Goal: Entertainment & Leisure: Consume media (video, audio)

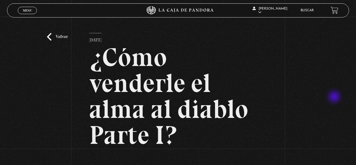
scroll to position [85, 0]
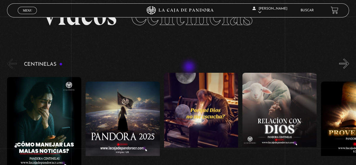
scroll to position [56, 0]
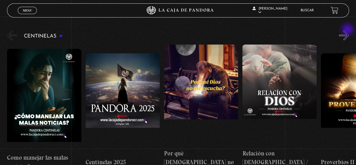
click at [349, 31] on button "»" at bounding box center [345, 35] width 10 height 10
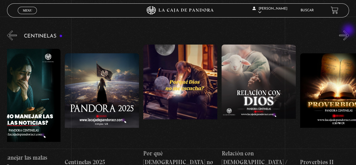
click at [349, 31] on button "»" at bounding box center [345, 35] width 10 height 10
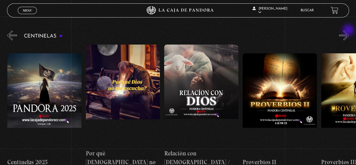
click at [349, 31] on button "»" at bounding box center [345, 35] width 10 height 10
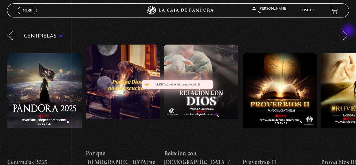
click at [349, 31] on button "»" at bounding box center [345, 35] width 10 height 10
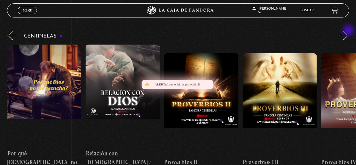
click at [349, 31] on button "»" at bounding box center [345, 35] width 10 height 10
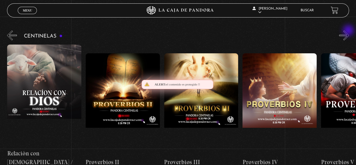
click at [349, 31] on button "»" at bounding box center [345, 35] width 10 height 10
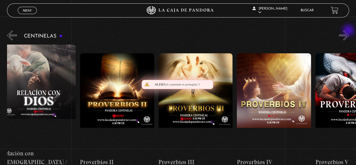
click at [349, 31] on button "»" at bounding box center [345, 35] width 10 height 10
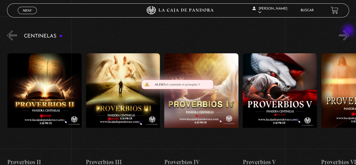
click at [349, 31] on button "»" at bounding box center [345, 35] width 10 height 10
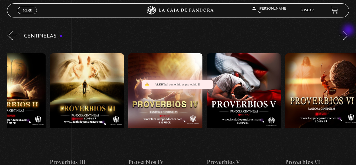
click at [349, 31] on button "»" at bounding box center [345, 35] width 10 height 10
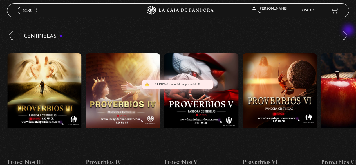
click at [349, 31] on button "»" at bounding box center [345, 35] width 10 height 10
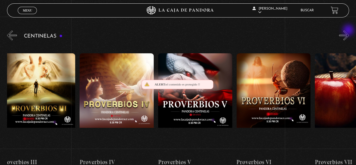
click at [349, 31] on button "»" at bounding box center [345, 35] width 10 height 10
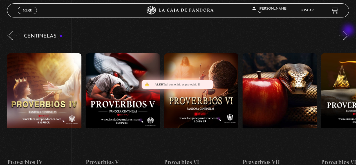
click at [349, 31] on button "»" at bounding box center [345, 35] width 10 height 10
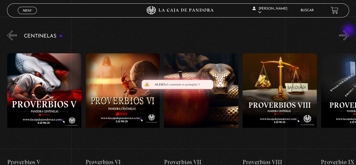
click at [349, 31] on button "»" at bounding box center [345, 35] width 10 height 10
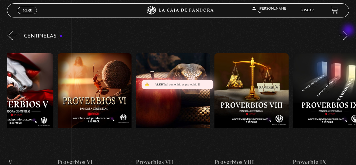
click at [349, 31] on button "»" at bounding box center [345, 35] width 10 height 10
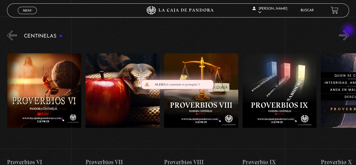
click at [349, 31] on button "»" at bounding box center [345, 35] width 10 height 10
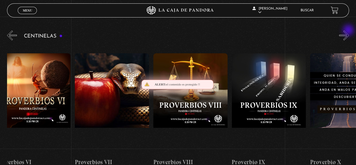
click at [349, 31] on button "»" at bounding box center [345, 35] width 10 height 10
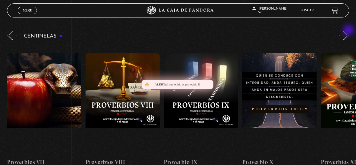
click at [349, 31] on button "»" at bounding box center [345, 35] width 10 height 10
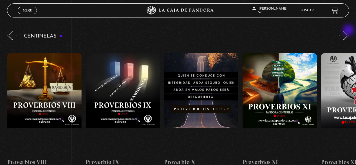
click at [349, 31] on button "»" at bounding box center [345, 35] width 10 height 10
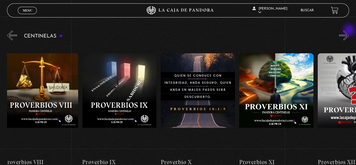
click at [349, 31] on button "»" at bounding box center [345, 35] width 10 height 10
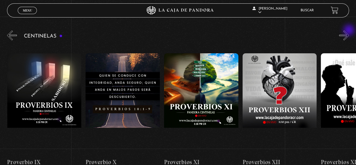
click at [349, 31] on button "»" at bounding box center [345, 35] width 10 height 10
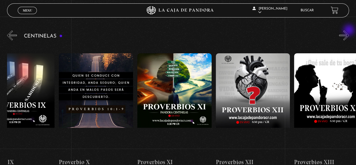
click at [349, 31] on button "»" at bounding box center [345, 35] width 10 height 10
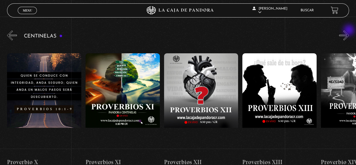
click at [349, 31] on button "»" at bounding box center [345, 35] width 10 height 10
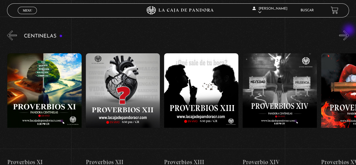
click at [349, 31] on button "»" at bounding box center [345, 35] width 10 height 10
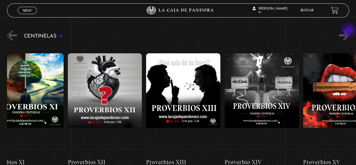
click at [349, 31] on button "»" at bounding box center [345, 35] width 10 height 10
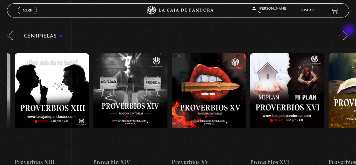
click at [349, 31] on button "»" at bounding box center [345, 35] width 10 height 10
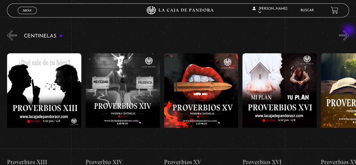
click at [349, 31] on button "»" at bounding box center [345, 35] width 10 height 10
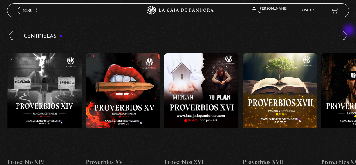
click at [349, 31] on button "»" at bounding box center [345, 35] width 10 height 10
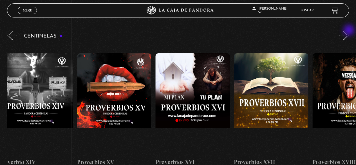
click at [349, 31] on button "»" at bounding box center [345, 35] width 10 height 10
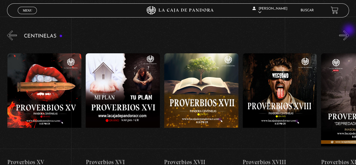
click at [349, 31] on button "»" at bounding box center [345, 35] width 10 height 10
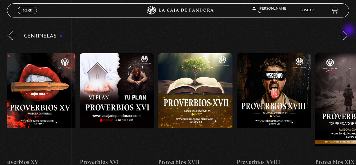
click at [349, 31] on button "»" at bounding box center [345, 35] width 10 height 10
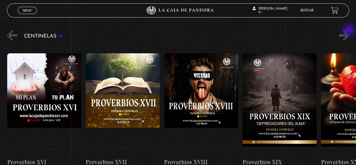
click at [349, 31] on button "»" at bounding box center [345, 35] width 10 height 10
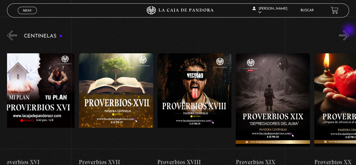
click at [349, 31] on button "»" at bounding box center [345, 35] width 10 height 10
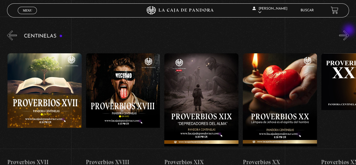
click at [349, 31] on button "»" at bounding box center [345, 35] width 10 height 10
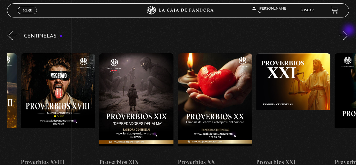
click at [349, 31] on button "»" at bounding box center [345, 35] width 10 height 10
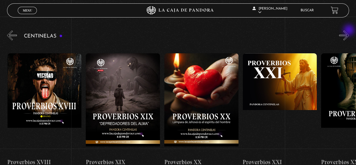
click at [349, 31] on button "»" at bounding box center [345, 35] width 10 height 10
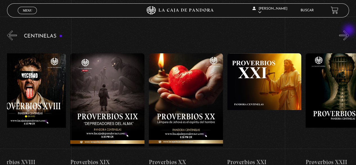
click at [349, 31] on button "»" at bounding box center [345, 35] width 10 height 10
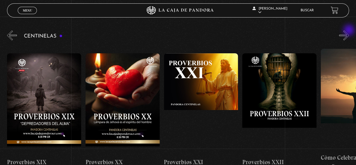
click at [349, 31] on button "»" at bounding box center [345, 35] width 10 height 10
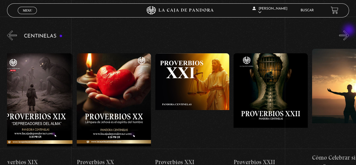
click at [349, 31] on button "»" at bounding box center [345, 35] width 10 height 10
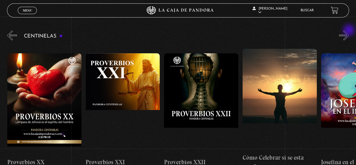
click at [349, 31] on button "»" at bounding box center [345, 35] width 10 height 10
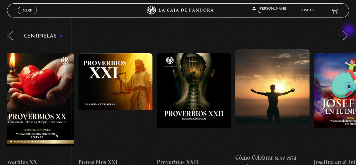
click at [349, 31] on button "»" at bounding box center [345, 35] width 10 height 10
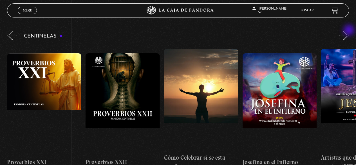
click at [349, 31] on button "»" at bounding box center [345, 35] width 10 height 10
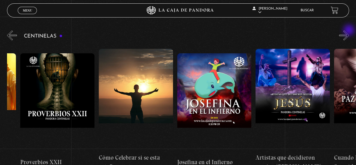
click at [349, 31] on button "»" at bounding box center [345, 35] width 10 height 10
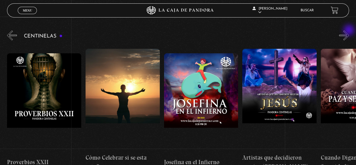
click at [349, 31] on button "»" at bounding box center [345, 35] width 10 height 10
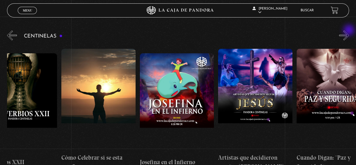
click at [349, 31] on button "»" at bounding box center [345, 35] width 10 height 10
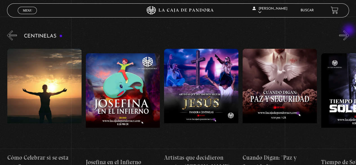
click at [349, 31] on button "»" at bounding box center [345, 35] width 10 height 10
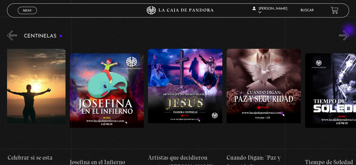
click at [349, 31] on button "»" at bounding box center [345, 35] width 10 height 10
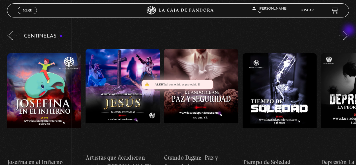
click at [349, 31] on button "»" at bounding box center [345, 35] width 10 height 10
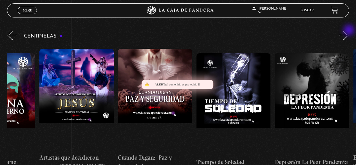
click at [349, 31] on button "»" at bounding box center [345, 35] width 10 height 10
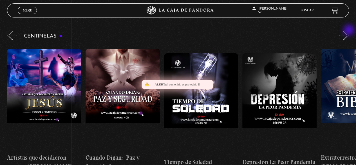
click at [349, 31] on button "»" at bounding box center [345, 35] width 10 height 10
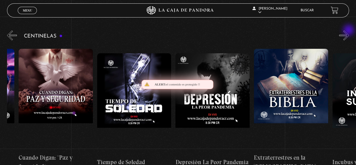
click at [349, 31] on button "»" at bounding box center [345, 35] width 10 height 10
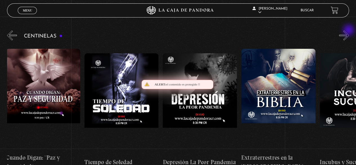
click at [349, 31] on button "»" at bounding box center [345, 35] width 10 height 10
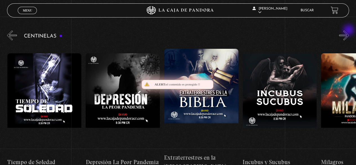
click at [349, 31] on button "»" at bounding box center [345, 35] width 10 height 10
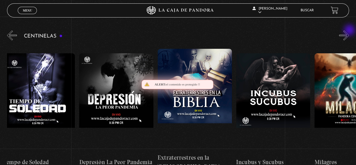
click at [349, 32] on button "»" at bounding box center [345, 35] width 10 height 10
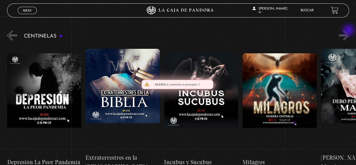
click at [349, 31] on button "»" at bounding box center [345, 35] width 10 height 10
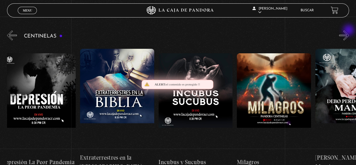
click at [349, 31] on button "»" at bounding box center [345, 35] width 10 height 10
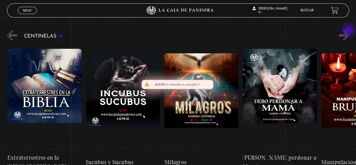
click at [349, 31] on button "»" at bounding box center [345, 35] width 10 height 10
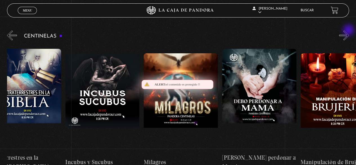
click at [349, 31] on button "»" at bounding box center [345, 35] width 10 height 10
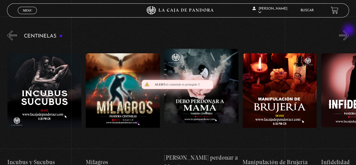
click at [349, 31] on button "»" at bounding box center [345, 35] width 10 height 10
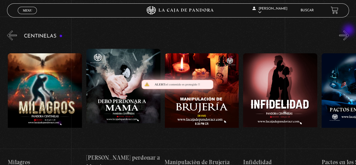
click at [349, 31] on button "»" at bounding box center [345, 35] width 10 height 10
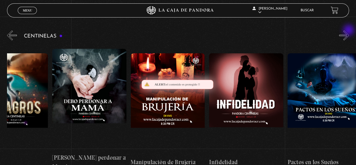
click at [349, 31] on button "»" at bounding box center [345, 35] width 10 height 10
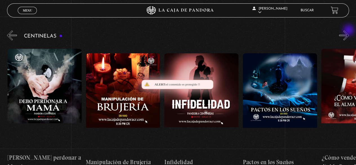
click at [349, 31] on button "»" at bounding box center [345, 35] width 10 height 10
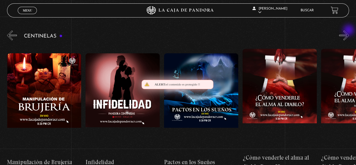
click at [349, 31] on button "»" at bounding box center [345, 35] width 10 height 10
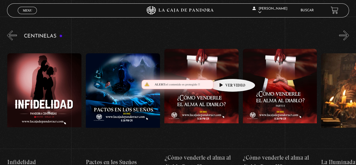
scroll to position [0, 2827]
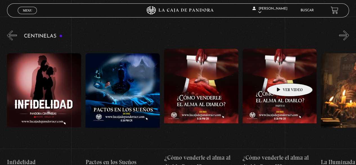
click at [281, 75] on figure at bounding box center [280, 99] width 74 height 101
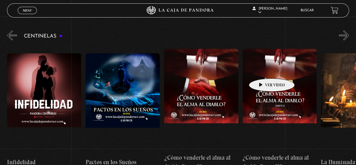
click at [265, 70] on figure at bounding box center [280, 99] width 74 height 101
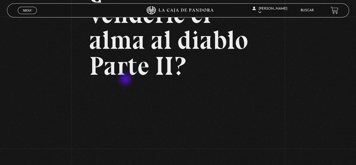
scroll to position [85, 0]
